Goal: Transaction & Acquisition: Purchase product/service

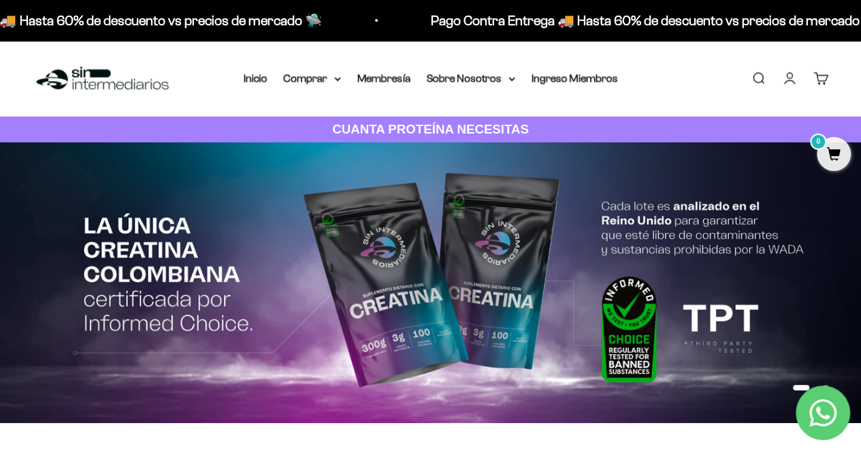
click at [792, 79] on link "Iniciar sesión" at bounding box center [789, 78] width 15 height 15
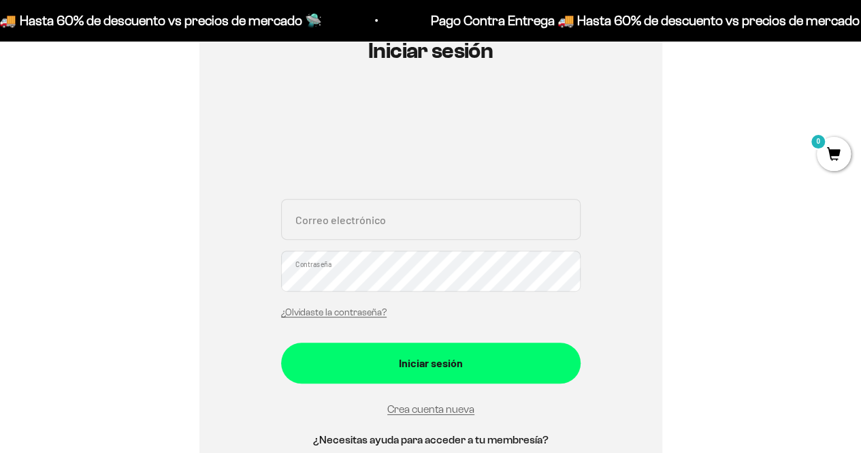
scroll to position [191, 0]
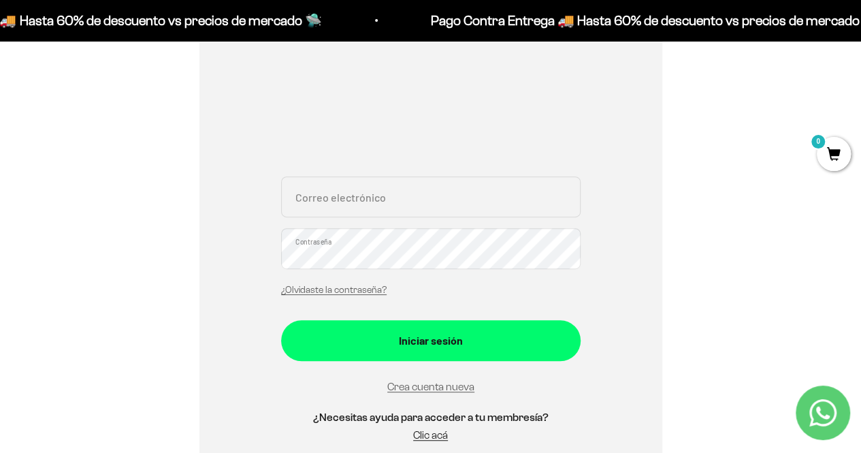
click at [485, 204] on input "Correo electrónico" at bounding box center [430, 196] width 299 height 41
type input "[PERSON_NAME][EMAIL_ADDRESS][DOMAIN_NAME]"
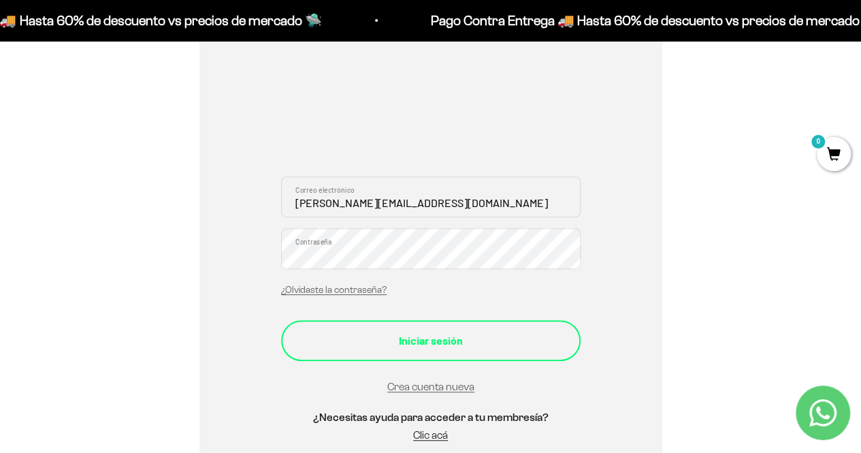
click at [425, 321] on button "Iniciar sesión" at bounding box center [430, 340] width 299 height 41
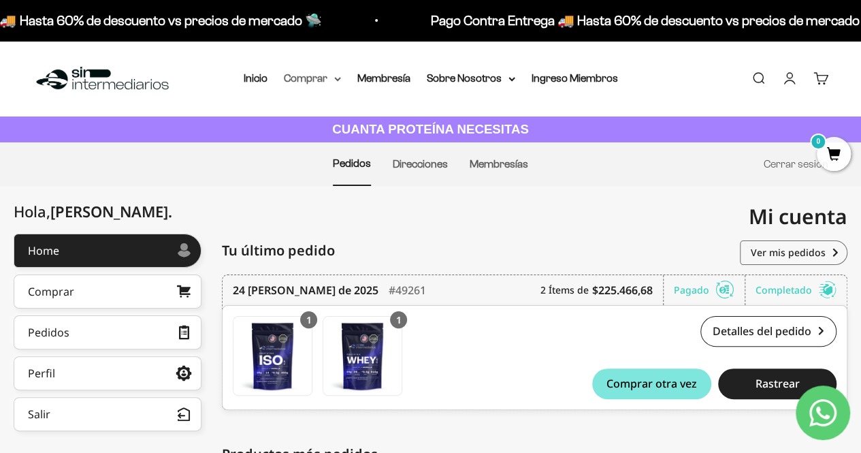
click at [312, 82] on summary "Comprar" at bounding box center [312, 78] width 57 height 18
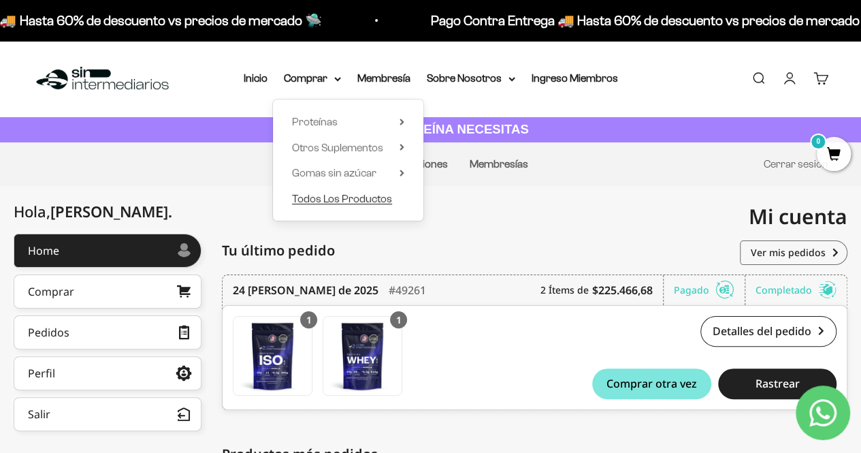
click at [338, 199] on span "Todos Los Productos" at bounding box center [342, 199] width 100 height 12
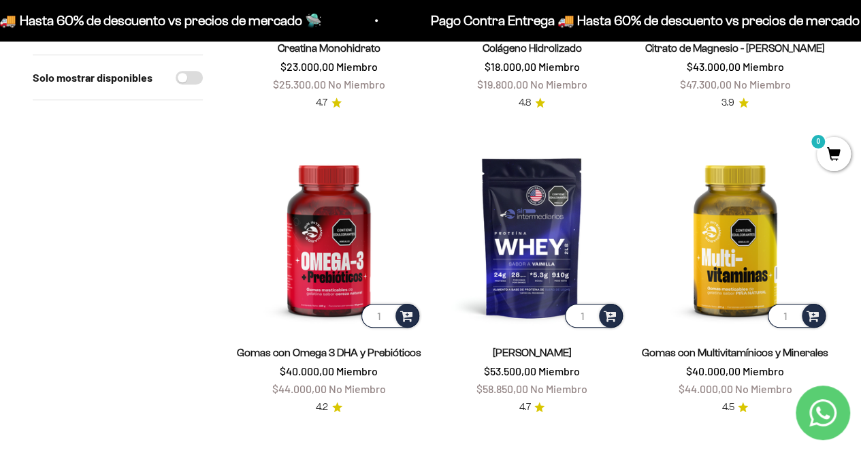
scroll to position [396, 0]
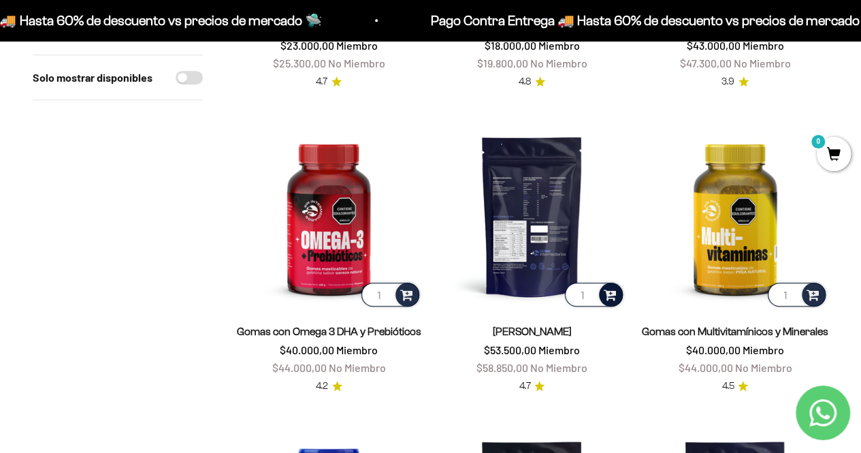
click at [614, 295] on span at bounding box center [610, 294] width 13 height 16
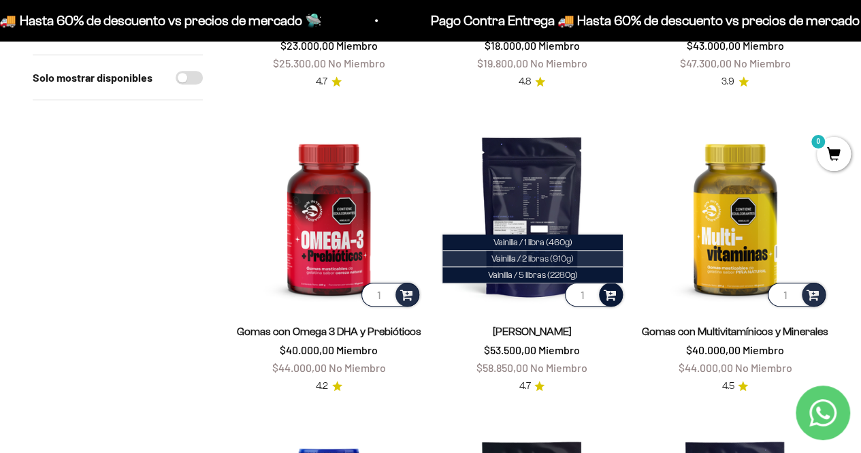
click at [538, 252] on li "Vainilla / 2 libras (910g)" at bounding box center [532, 258] width 180 height 16
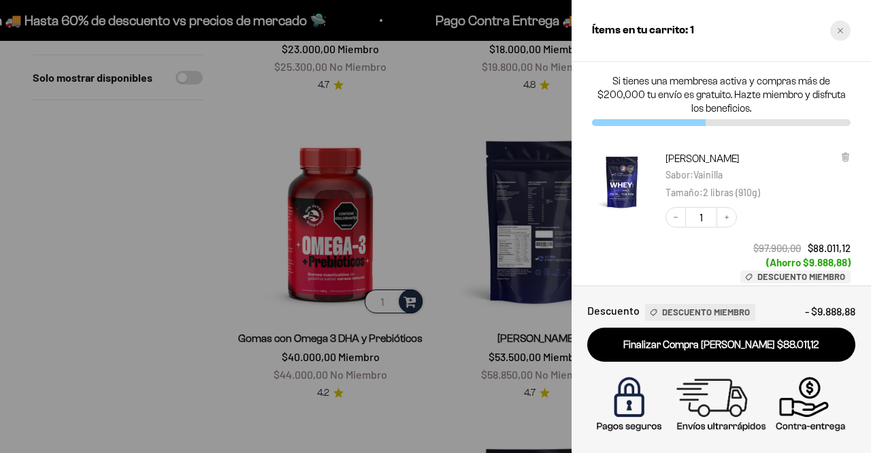
click at [843, 28] on icon "Close cart" at bounding box center [840, 30] width 5 height 5
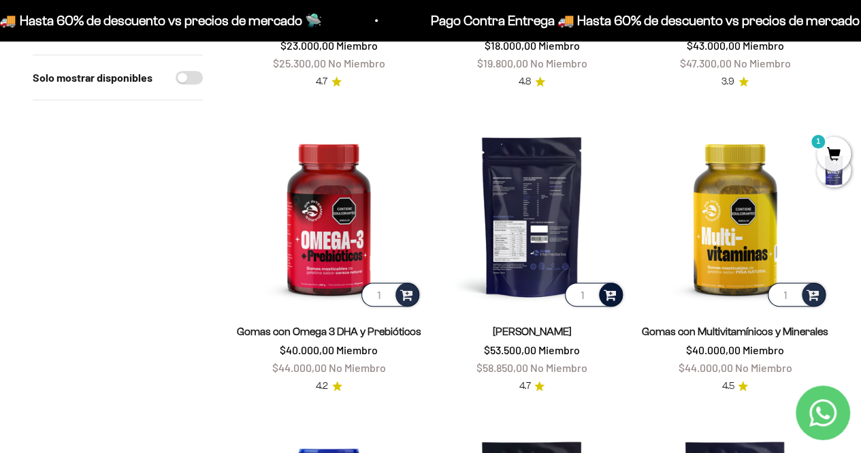
click at [612, 291] on span at bounding box center [610, 294] width 13 height 16
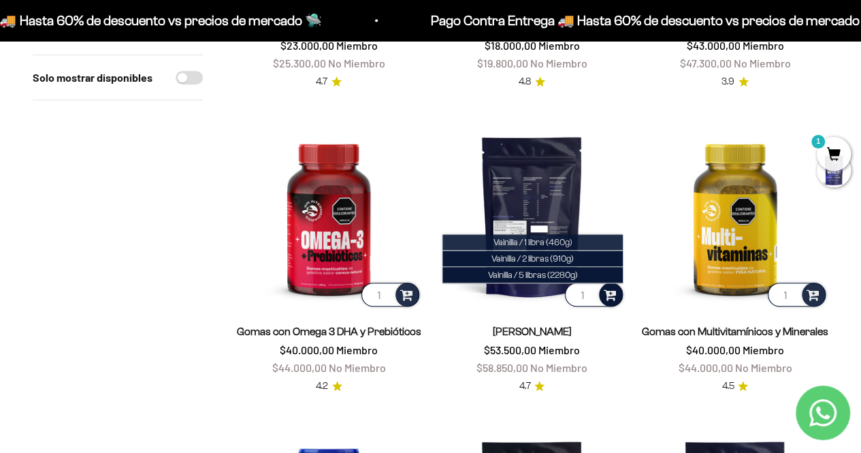
click at [555, 239] on span "Vainilla / 1 libra (460g)" at bounding box center [532, 242] width 79 height 10
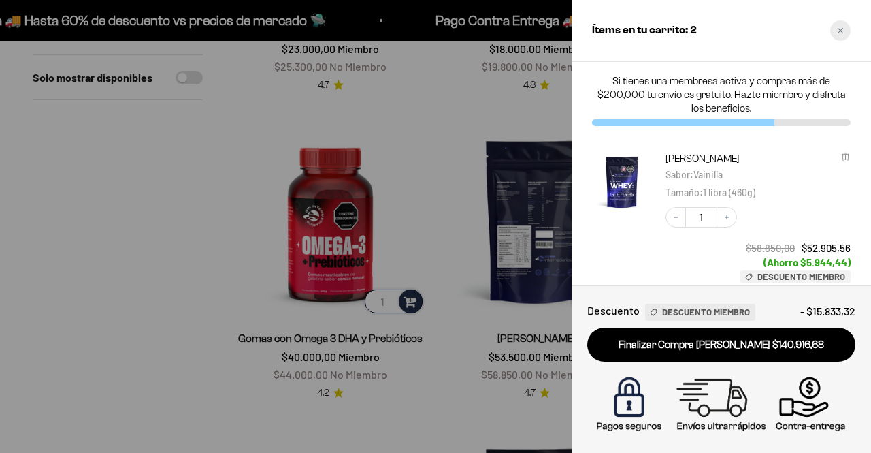
click at [843, 27] on icon "Close cart" at bounding box center [840, 30] width 7 height 7
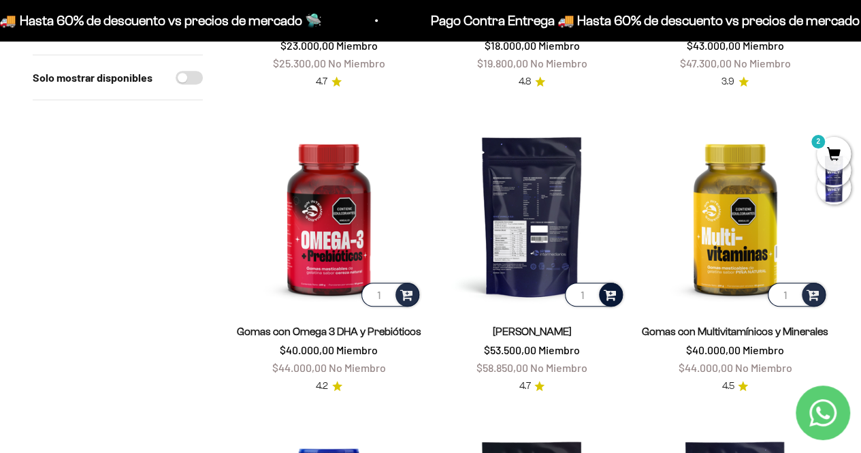
click at [614, 288] on span at bounding box center [610, 294] width 13 height 16
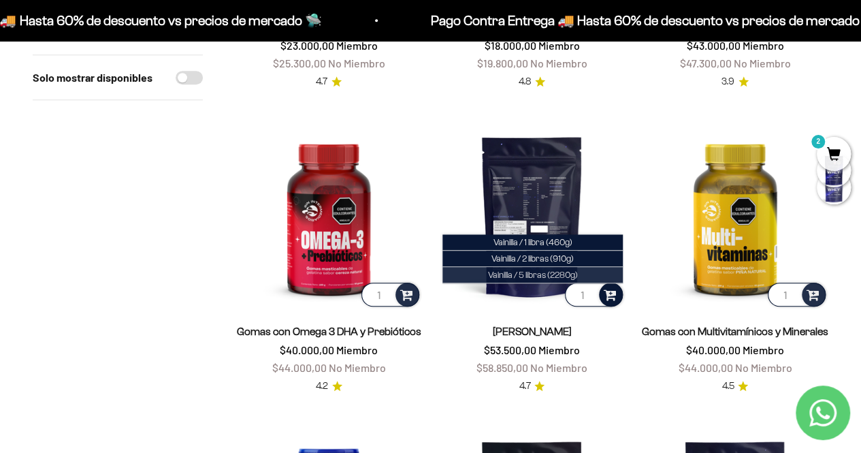
click at [566, 276] on span "Vainilla / 5 libras (2280g)" at bounding box center [533, 275] width 90 height 10
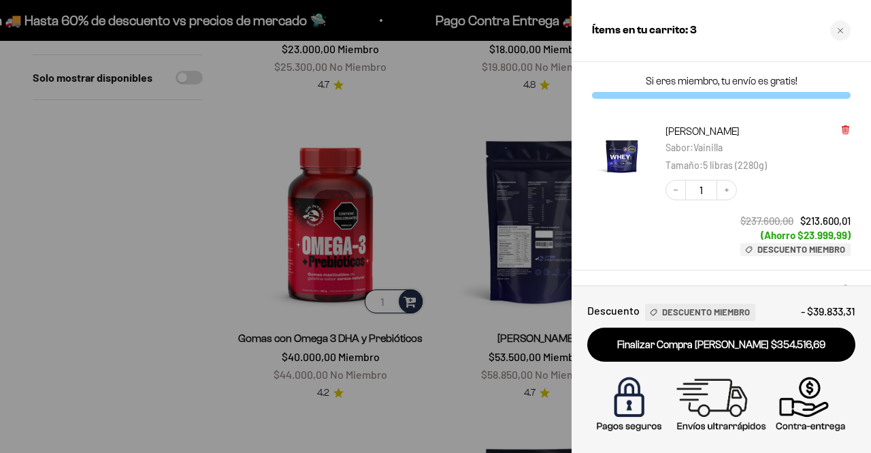
click at [846, 126] on icon at bounding box center [845, 128] width 3 height 7
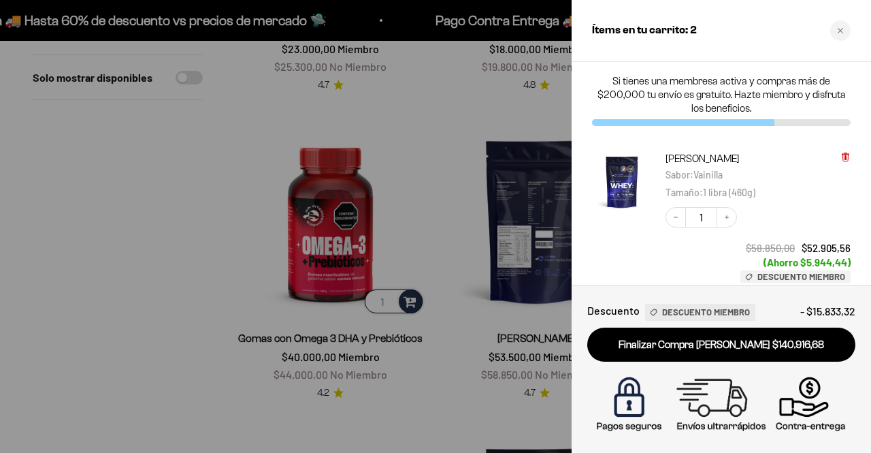
click at [841, 154] on icon at bounding box center [846, 157] width 10 height 10
click at [840, 26] on div "Close cart" at bounding box center [840, 30] width 20 height 20
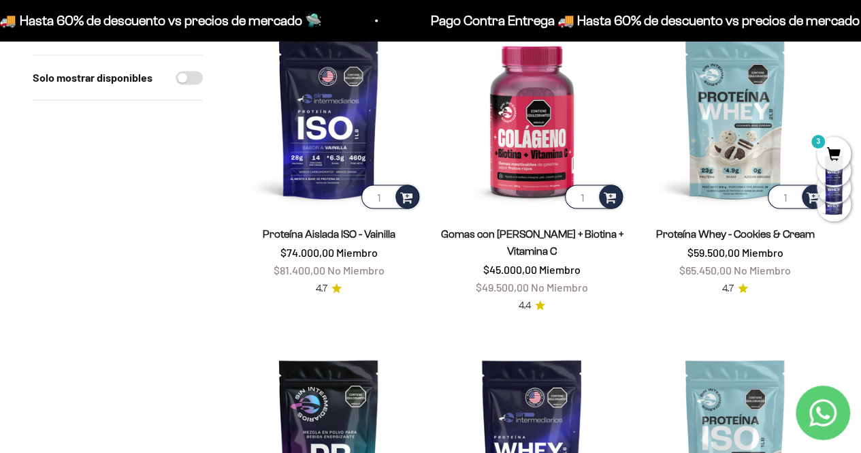
scroll to position [1111, 0]
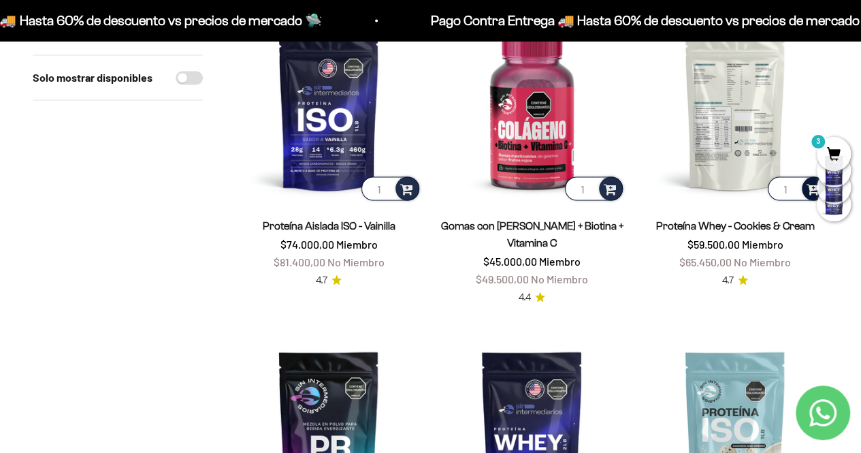
click at [809, 187] on span at bounding box center [813, 188] width 13 height 16
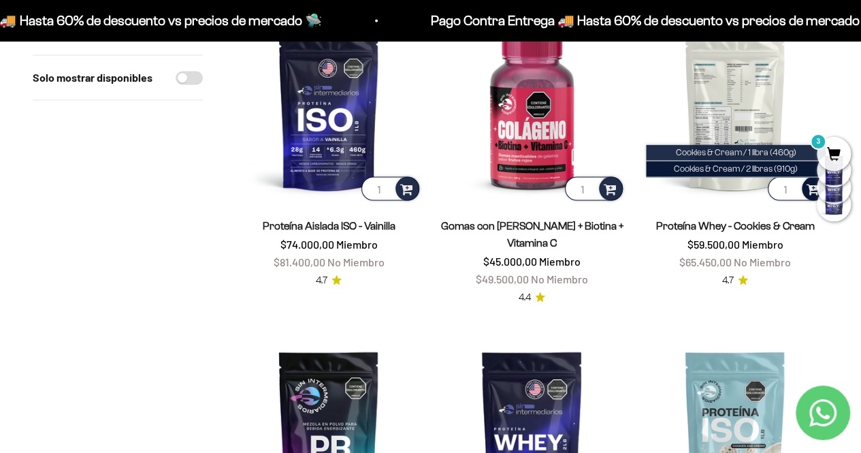
click at [762, 149] on span "Cookies & Cream / 1 libra (460g)" at bounding box center [735, 152] width 120 height 10
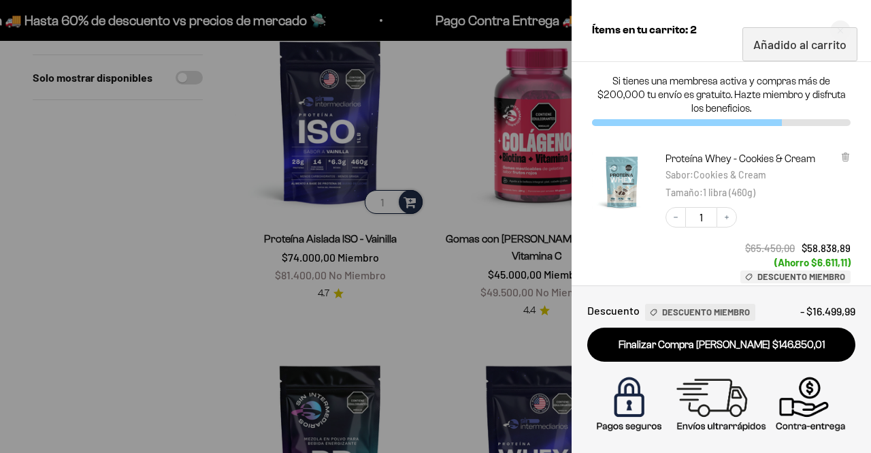
click at [160, 228] on div at bounding box center [435, 226] width 871 height 453
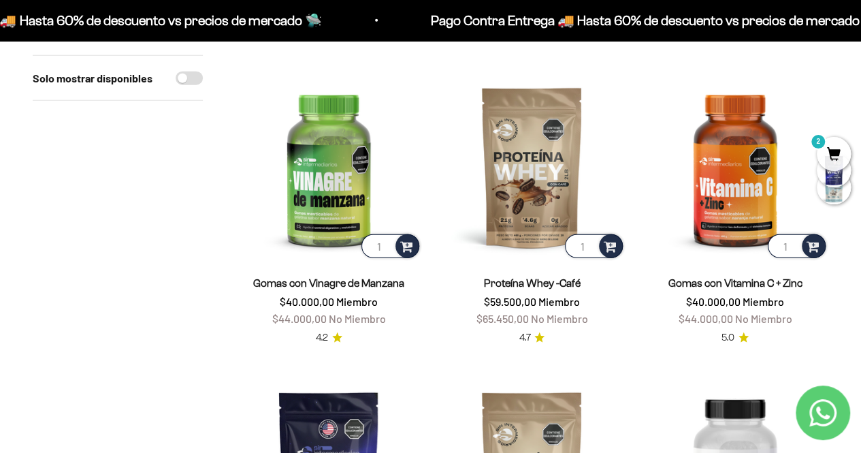
scroll to position [1691, 0]
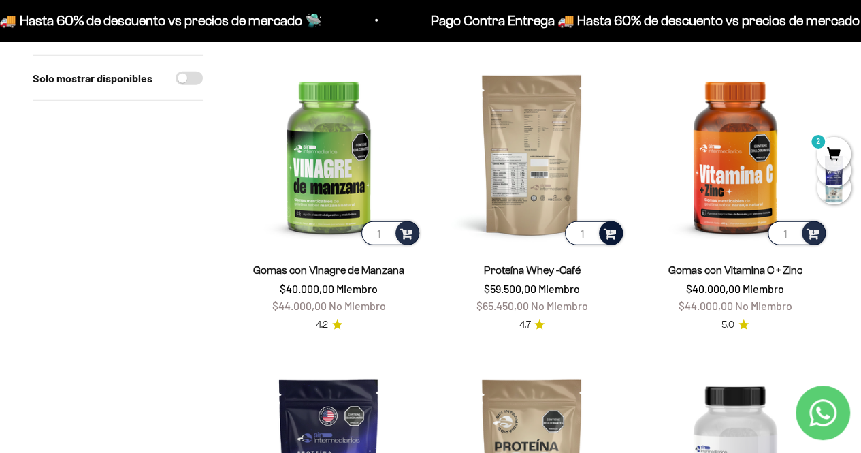
click at [612, 229] on span at bounding box center [610, 233] width 13 height 16
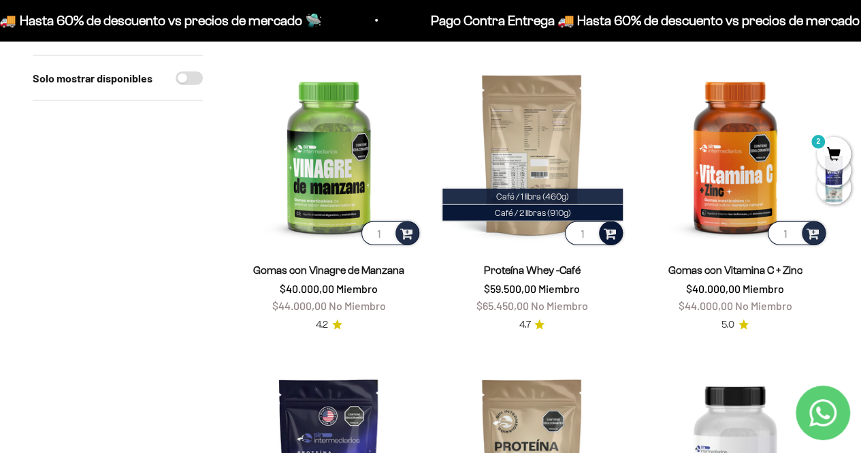
click at [557, 196] on span "Café / 1 libra (460g)" at bounding box center [532, 196] width 73 height 10
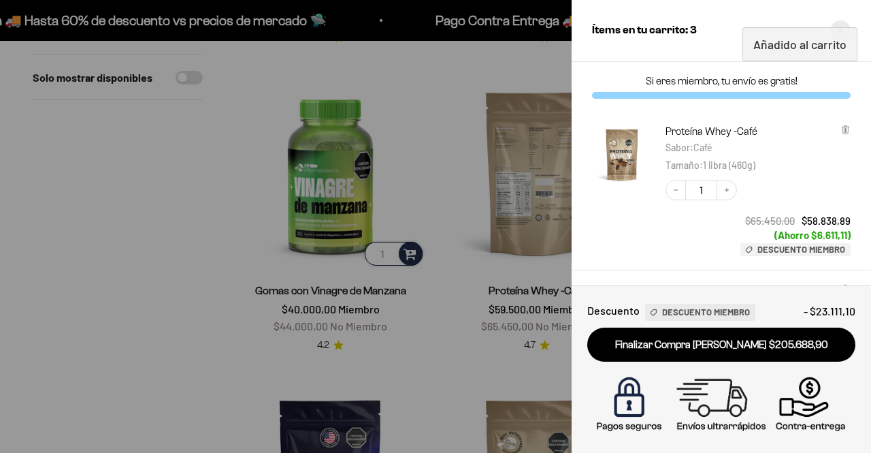
click at [839, 24] on div "Close cart" at bounding box center [840, 30] width 20 height 20
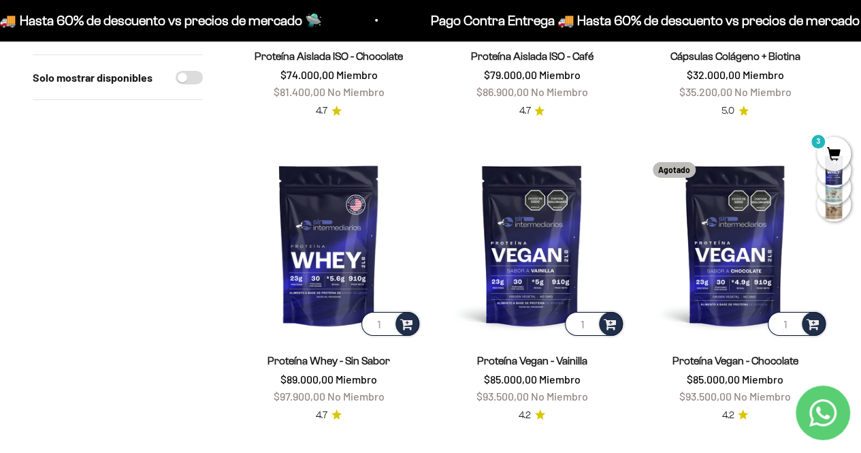
scroll to position [2234, 0]
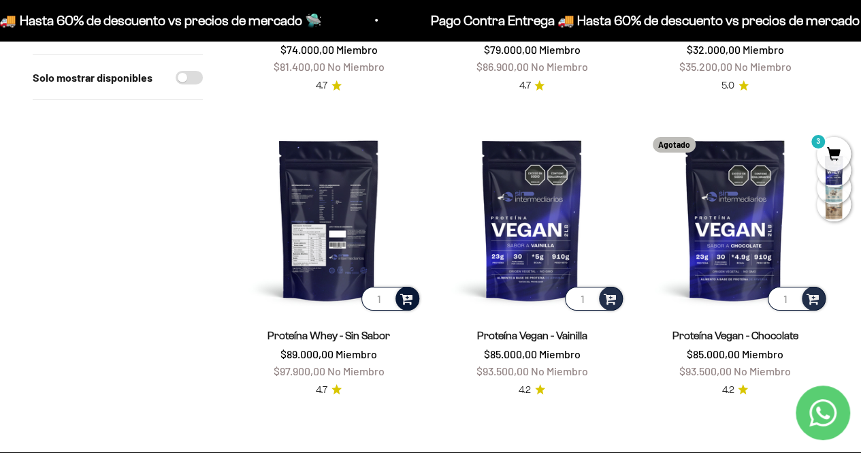
click at [404, 295] on span at bounding box center [406, 298] width 13 height 16
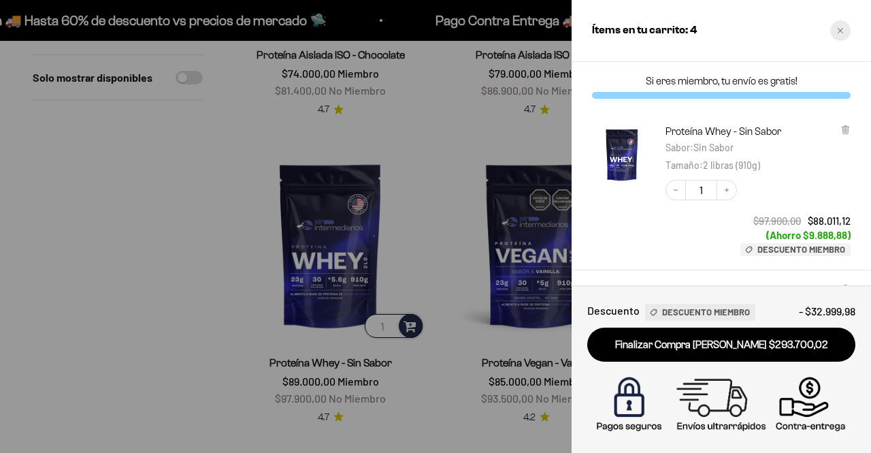
click at [840, 31] on icon "Close cart" at bounding box center [840, 30] width 7 height 7
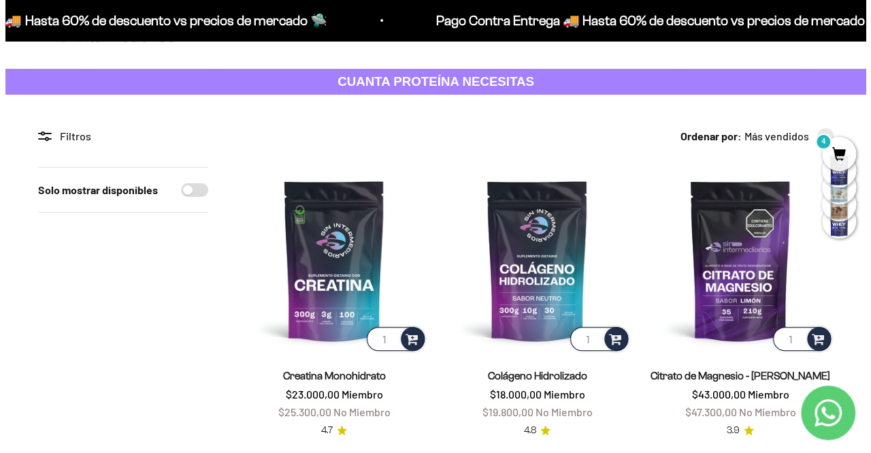
scroll to position [74, 0]
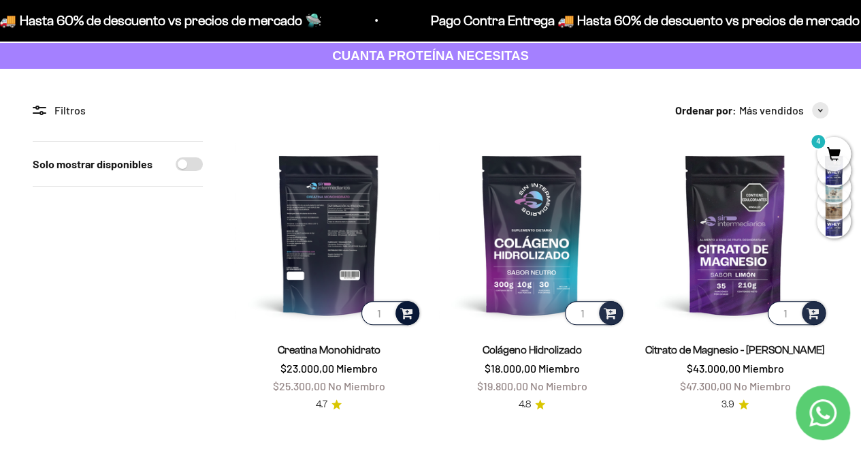
click at [405, 309] on span at bounding box center [406, 312] width 13 height 16
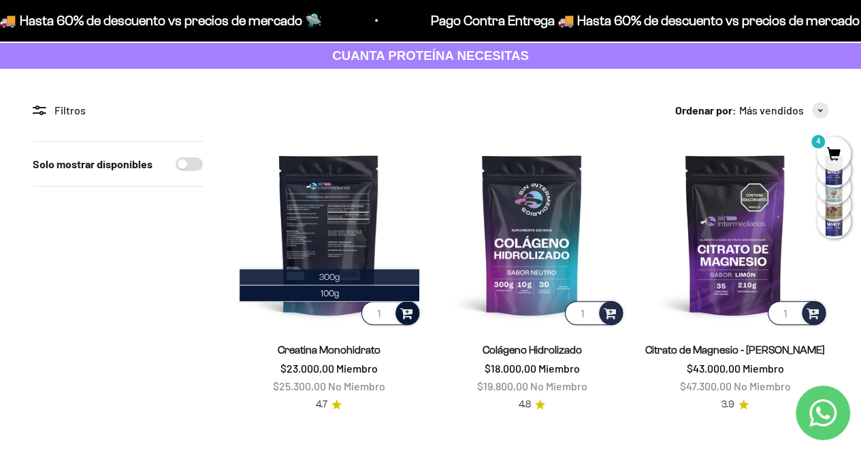
click at [331, 269] on li "300g" at bounding box center [330, 277] width 180 height 16
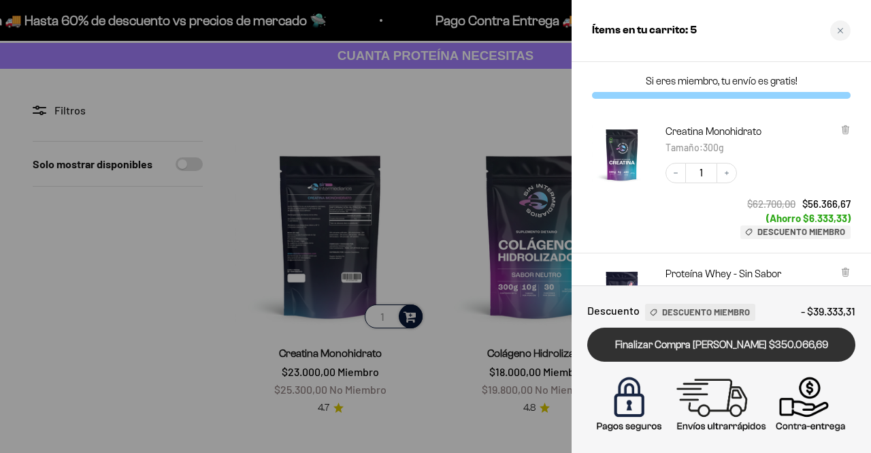
click at [751, 343] on link "Finalizar Compra Segura $350.066,69" at bounding box center [721, 344] width 268 height 35
